Goal: Transaction & Acquisition: Book appointment/travel/reservation

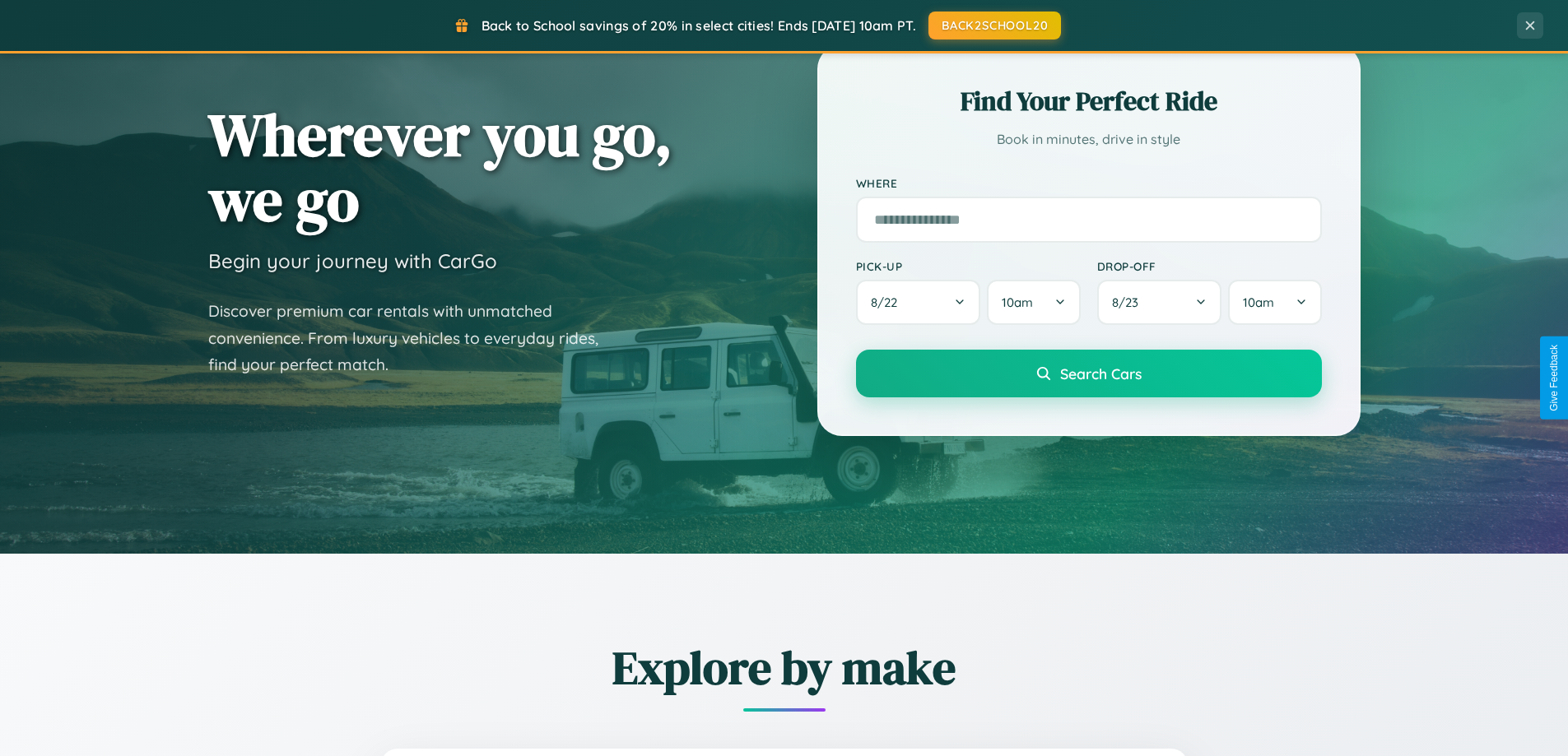
scroll to position [1133, 0]
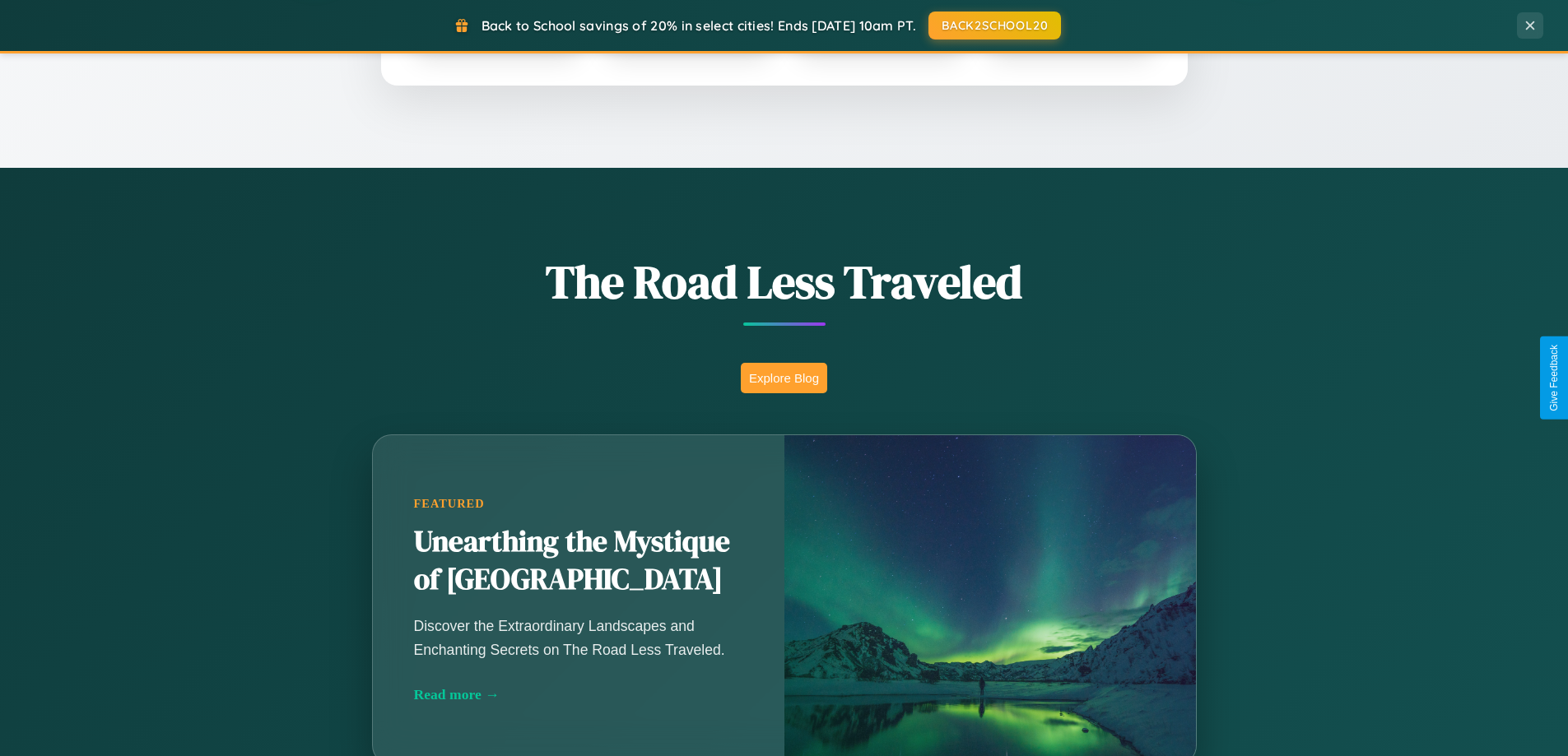
click at [784, 378] on button "Explore Blog" at bounding box center [784, 378] width 87 height 31
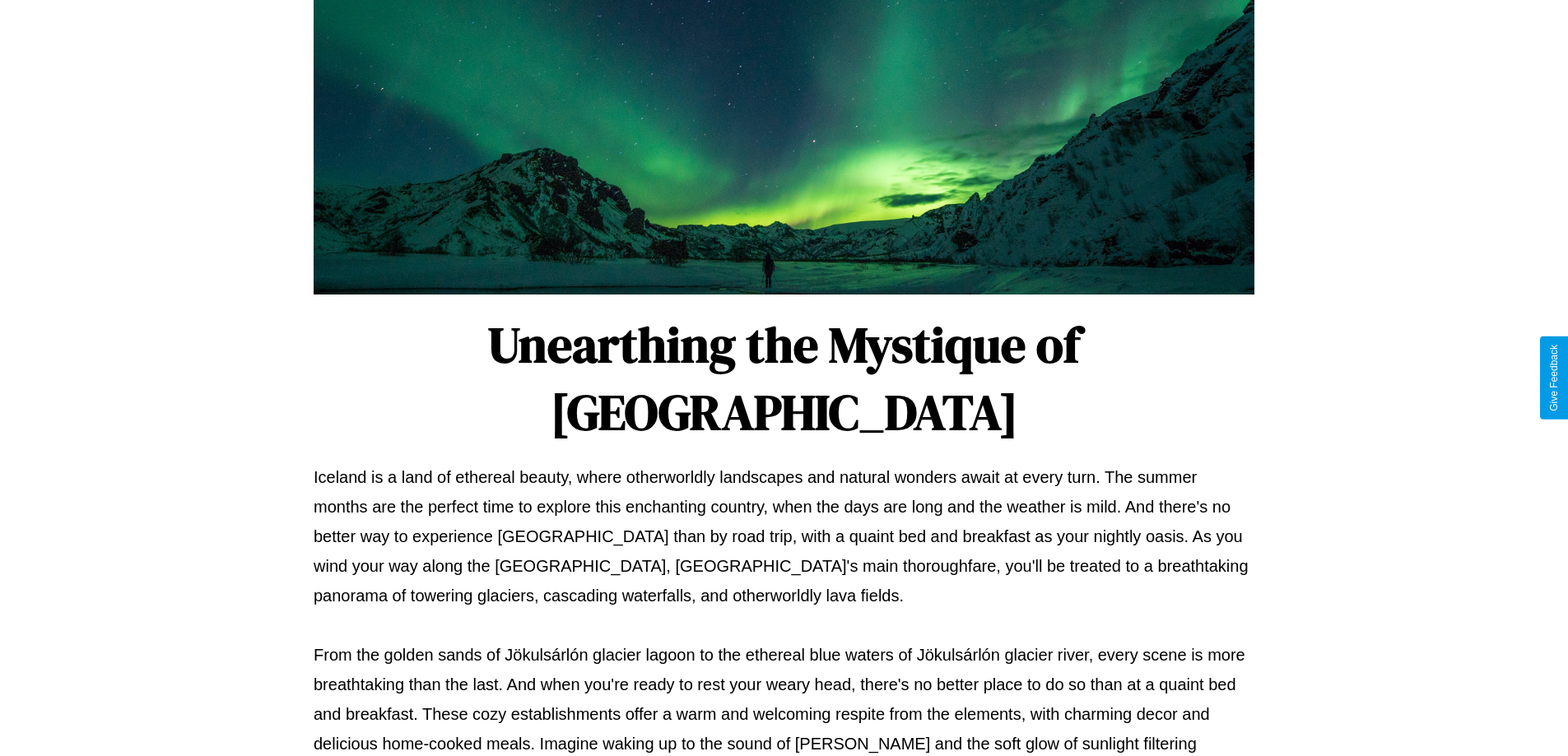
scroll to position [532, 0]
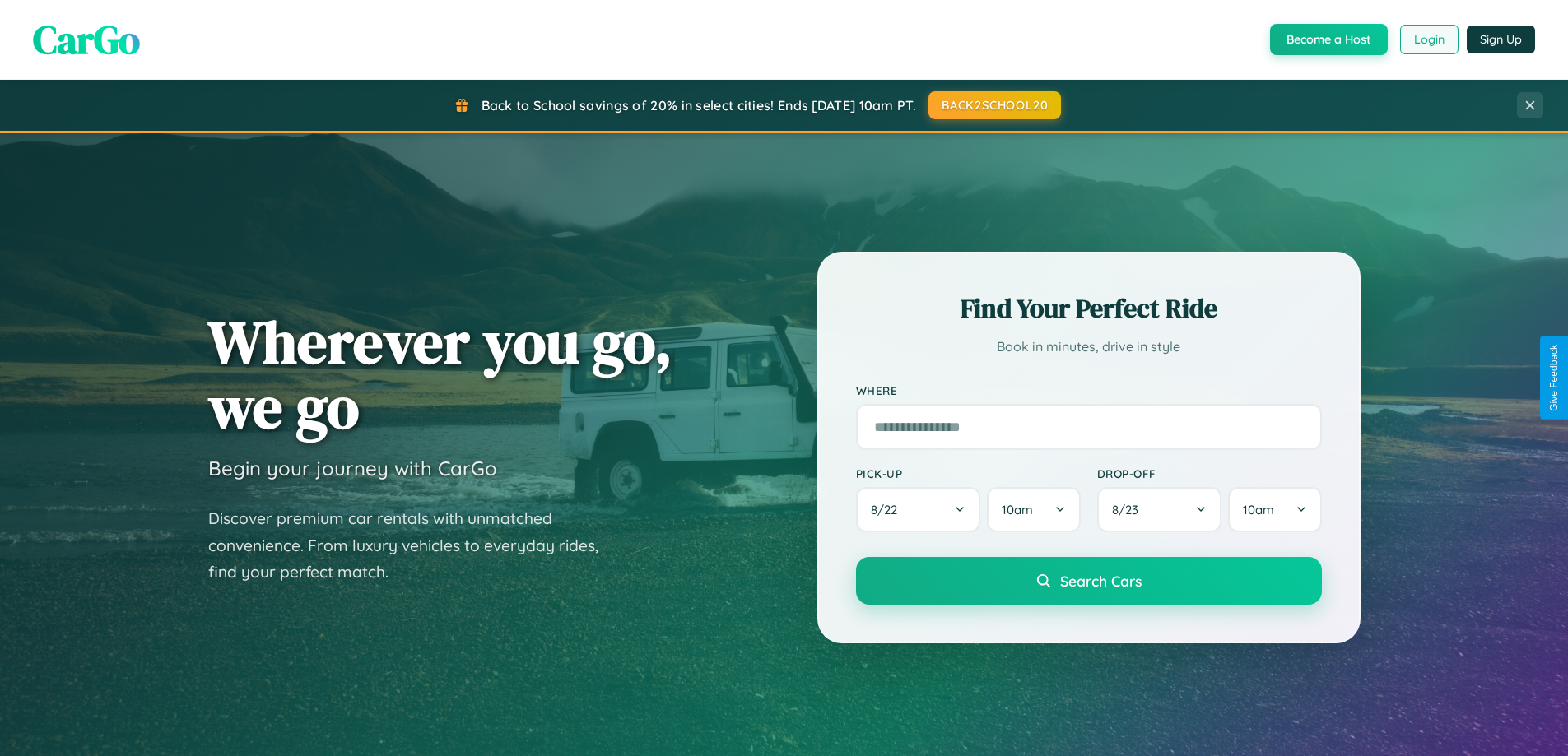
click at [1428, 39] on button "Login" at bounding box center [1429, 39] width 59 height 30
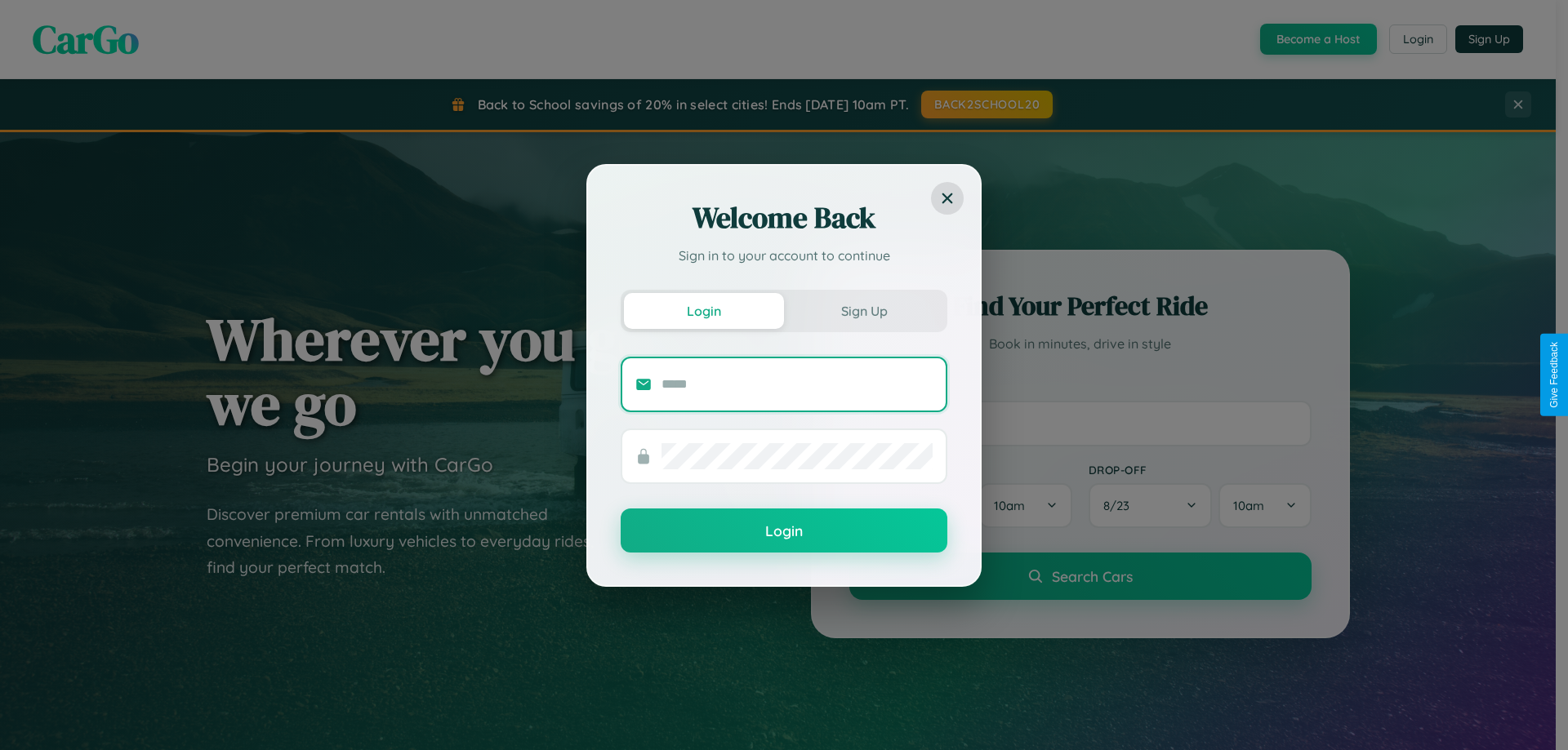
click at [796, 384] on input "text" at bounding box center [796, 385] width 271 height 26
type input "**********"
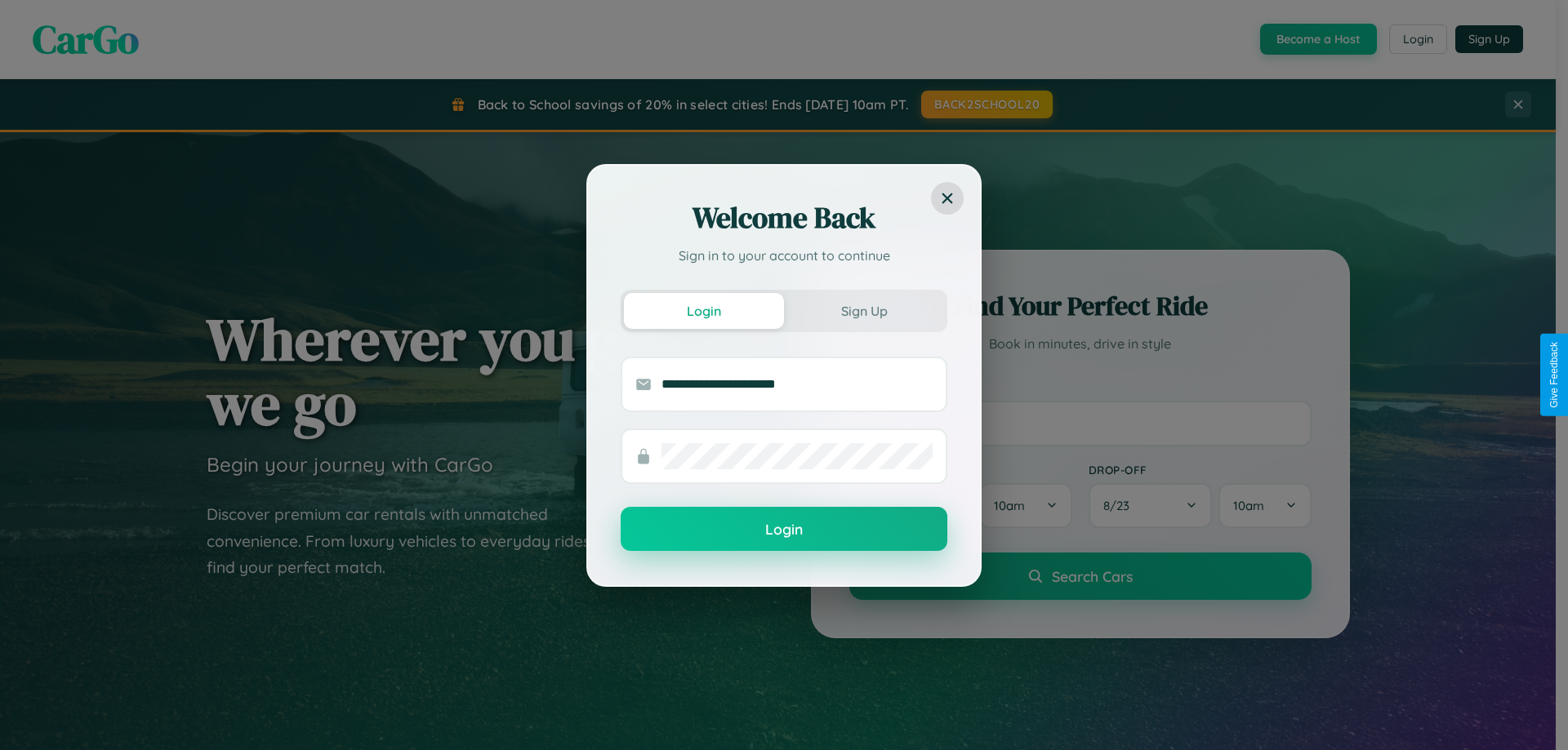
click at [784, 529] on button "Login" at bounding box center [784, 529] width 327 height 44
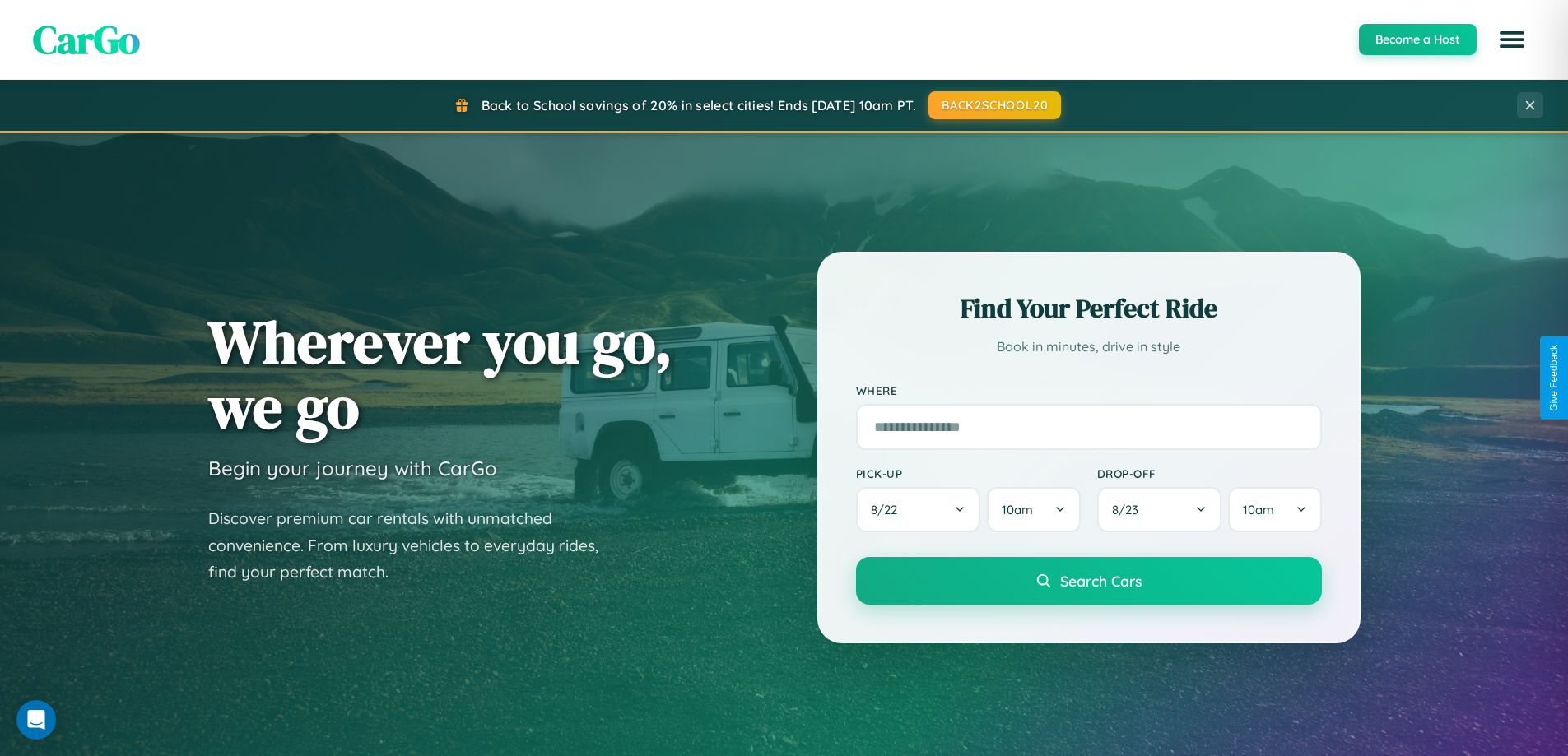
scroll to position [2644, 0]
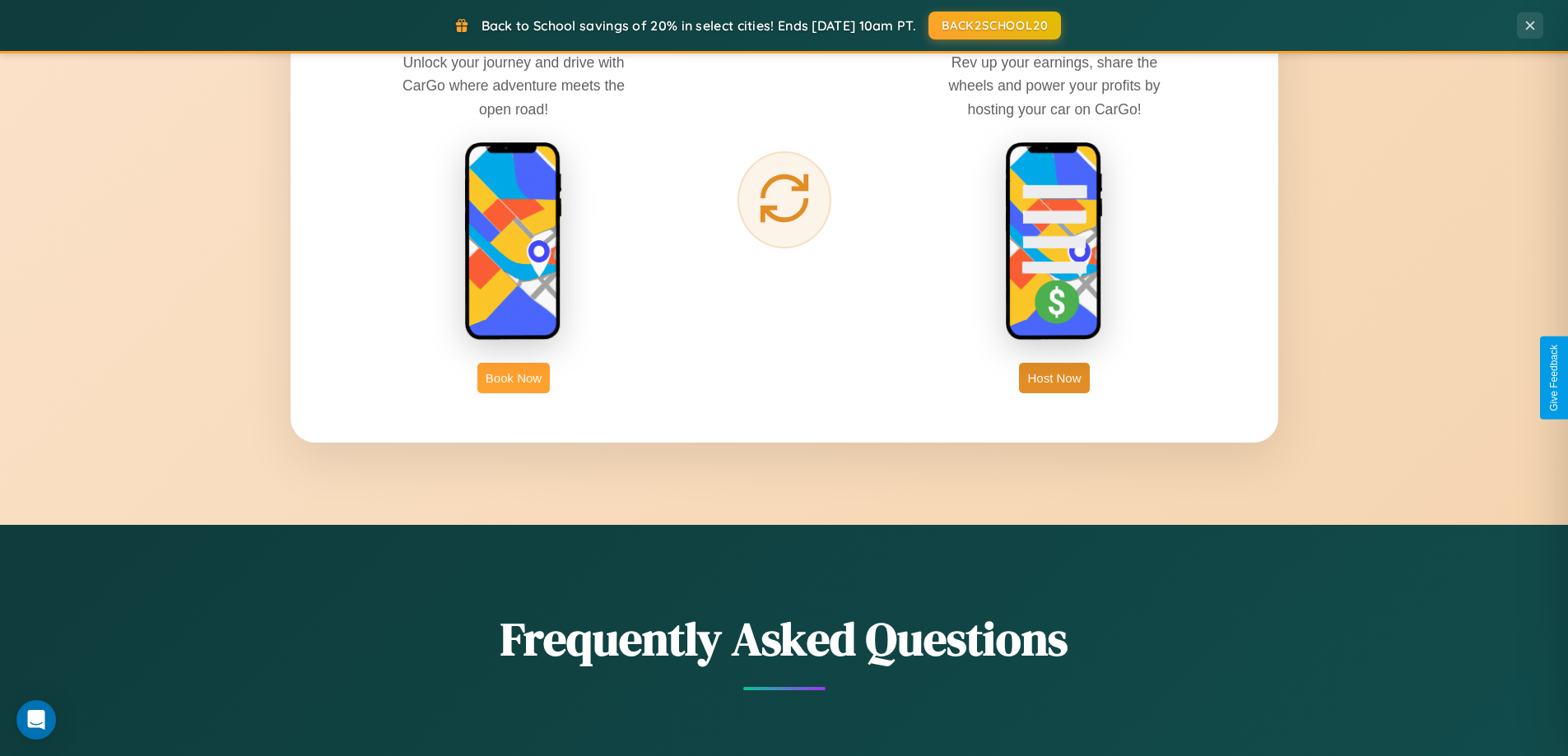
click at [514, 378] on button "Book Now" at bounding box center [514, 378] width 73 height 31
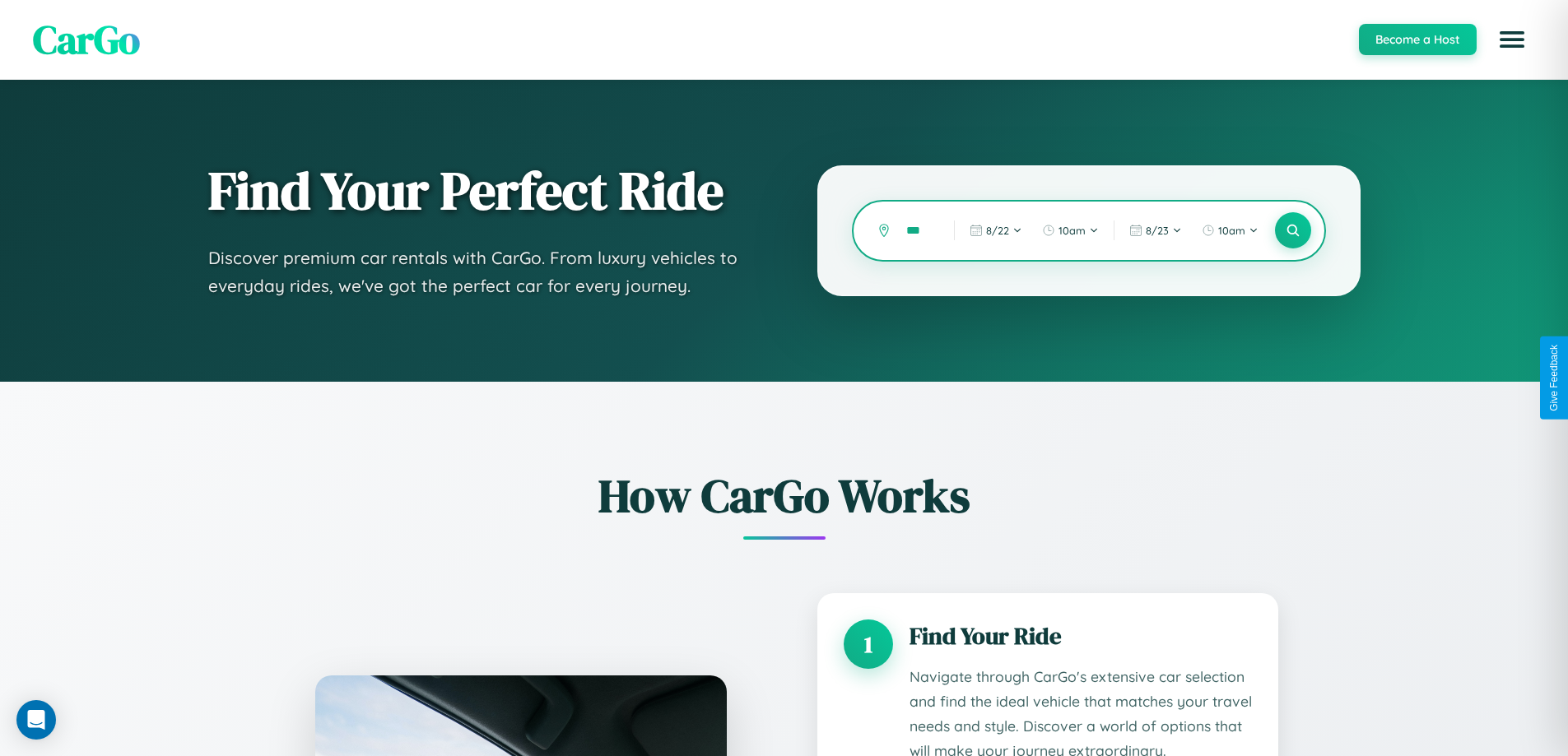
type input "****"
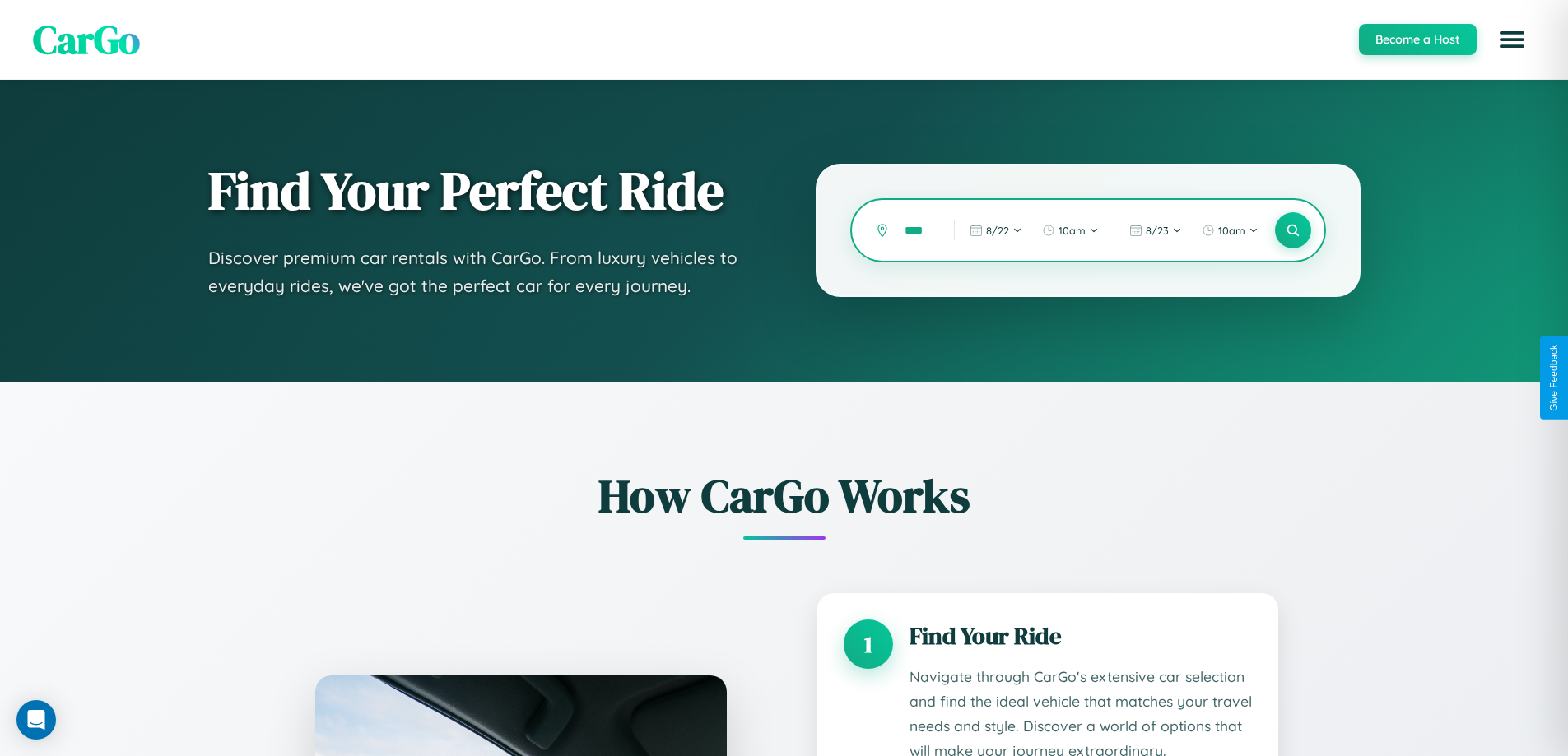
scroll to position [0, 8]
